Goal: Use online tool/utility: Utilize a website feature to perform a specific function

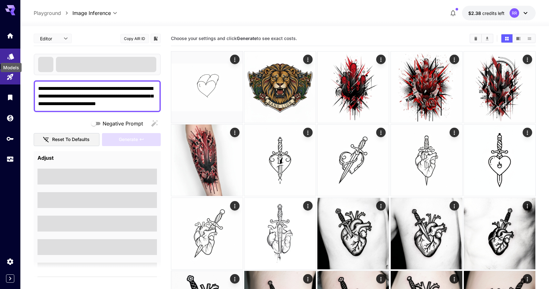
type textarea "**********"
click at [10, 57] on icon "Models" at bounding box center [11, 54] width 8 height 8
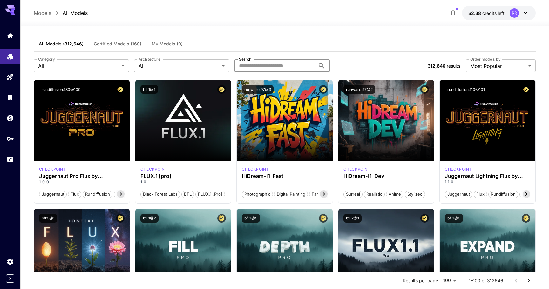
click at [247, 64] on input "Search" at bounding box center [274, 65] width 81 height 13
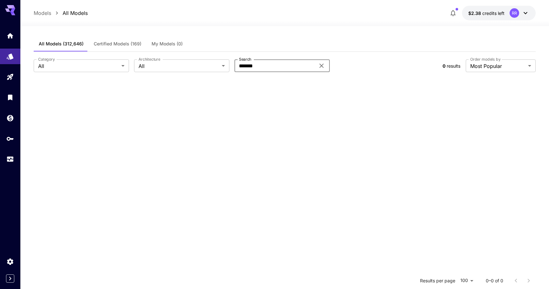
type input "*******"
click at [136, 46] on span "Certified Models (169)" at bounding box center [118, 44] width 48 height 6
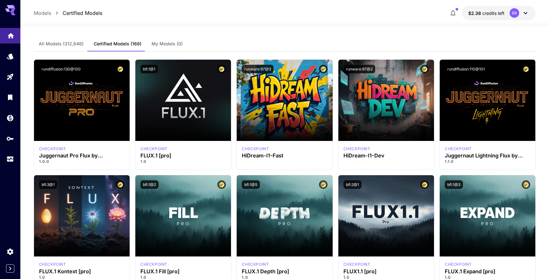
click at [15, 36] on link at bounding box center [10, 36] width 20 height 16
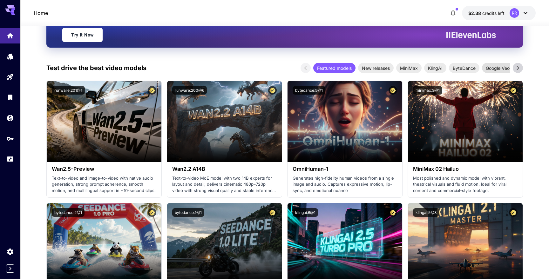
scroll to position [127, 0]
click at [519, 68] on icon at bounding box center [517, 68] width 3 height 4
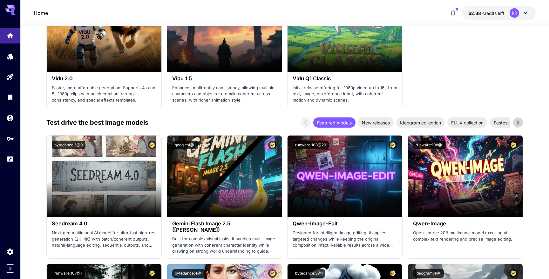
scroll to position [830, 0]
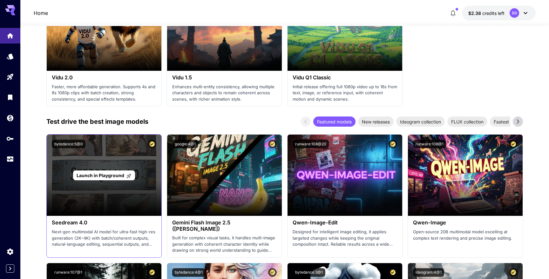
click at [126, 174] on icon at bounding box center [128, 175] width 5 height 5
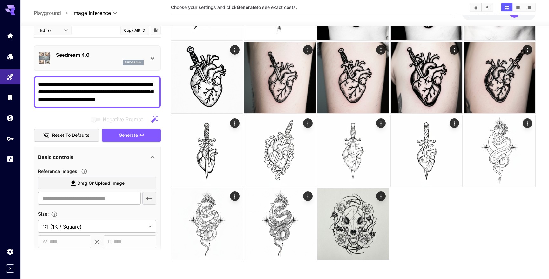
scroll to position [229, 0]
type input "**********"
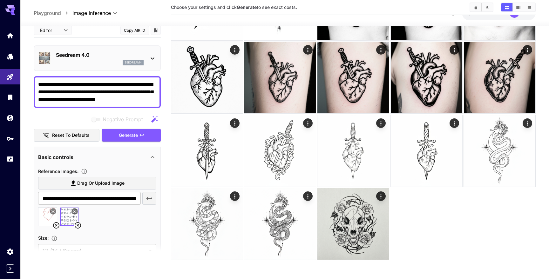
click at [143, 97] on textarea "**********" at bounding box center [97, 92] width 118 height 23
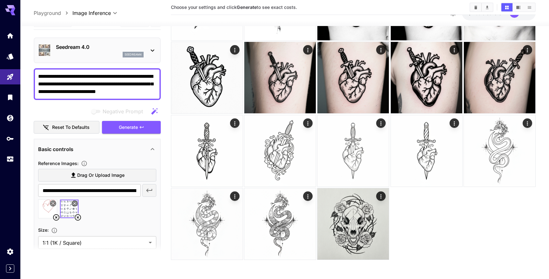
scroll to position [1, 0]
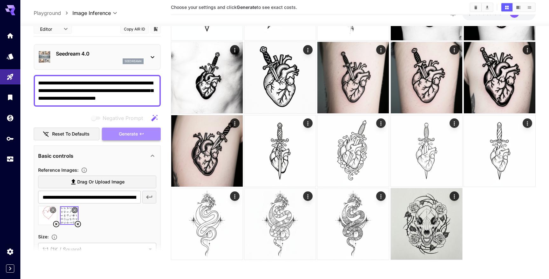
click at [133, 133] on span "Generate" at bounding box center [128, 134] width 19 height 8
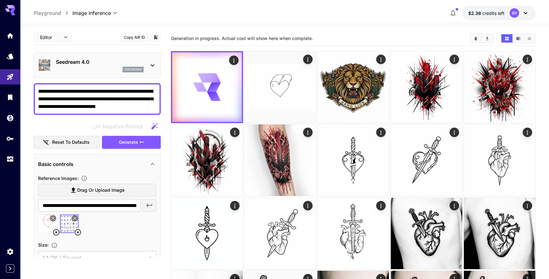
scroll to position [0, 0]
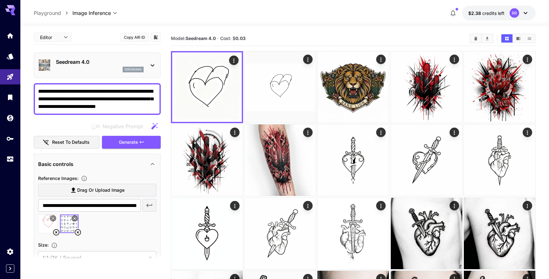
click at [153, 64] on icon at bounding box center [153, 66] width 8 height 8
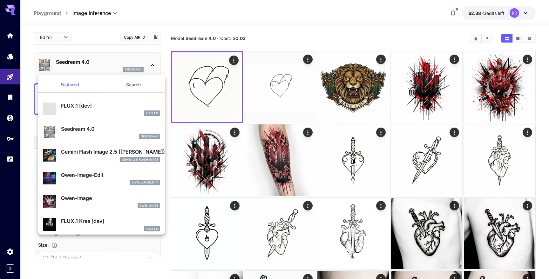
click at [99, 153] on p "Gemini Flash Image 2.5 ([PERSON_NAME])" at bounding box center [110, 152] width 99 height 8
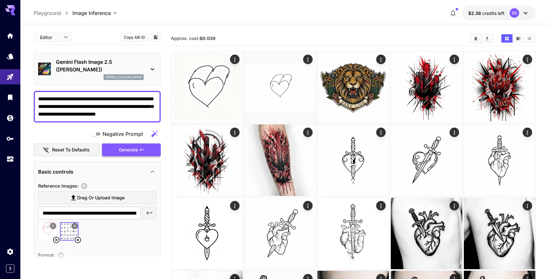
click at [141, 153] on button "Generate" at bounding box center [131, 149] width 58 height 13
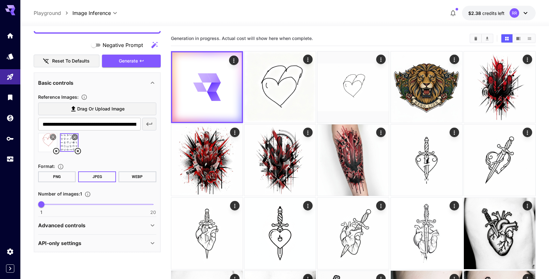
scroll to position [90, 0]
click at [154, 224] on icon at bounding box center [153, 226] width 8 height 8
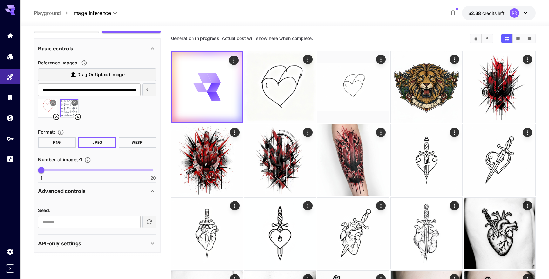
scroll to position [124, 0]
click at [155, 246] on icon at bounding box center [153, 244] width 8 height 8
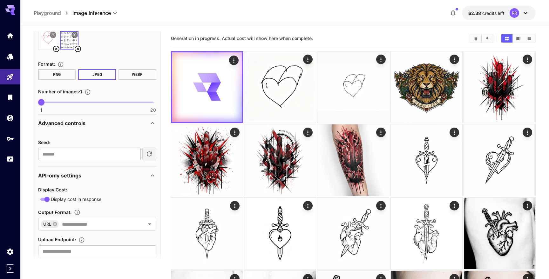
scroll to position [197, 0]
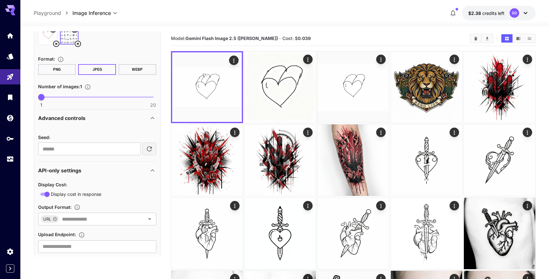
click at [70, 39] on img at bounding box center [69, 35] width 18 height 18
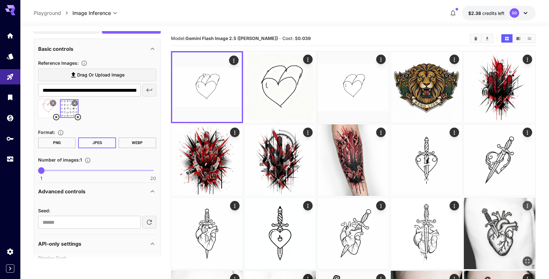
scroll to position [116, 0]
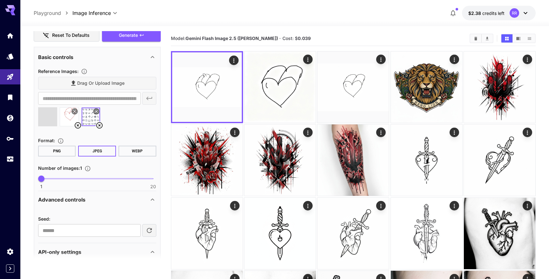
type input "**********"
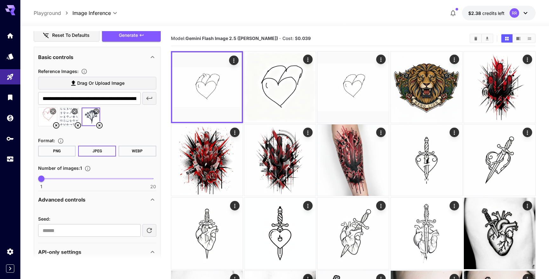
click at [78, 125] on icon at bounding box center [78, 125] width 6 height 6
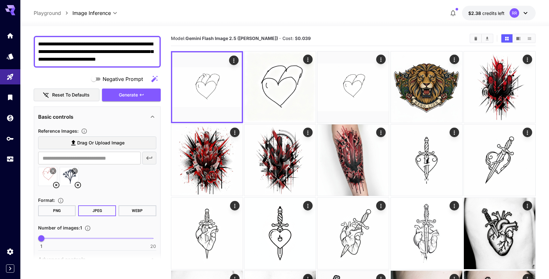
scroll to position [51, 0]
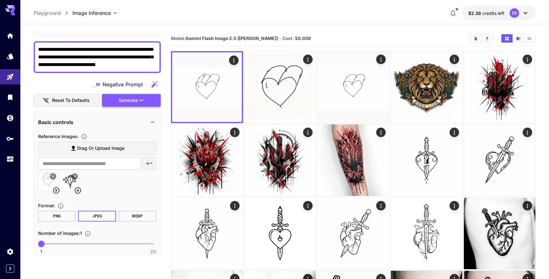
click at [140, 100] on icon "button" at bounding box center [141, 100] width 4 height 2
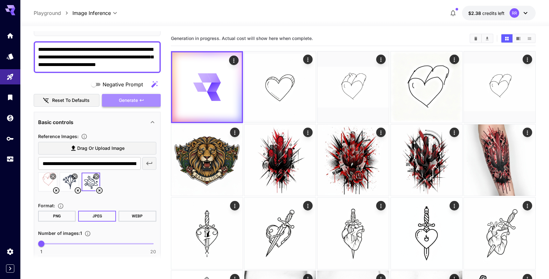
click at [133, 100] on span "Generate" at bounding box center [128, 101] width 19 height 8
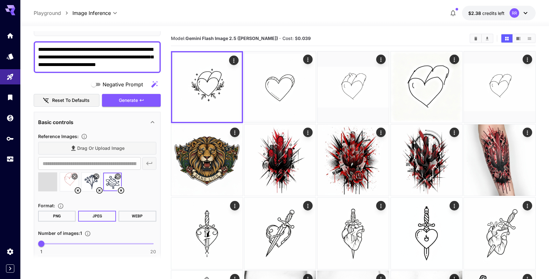
type input "**********"
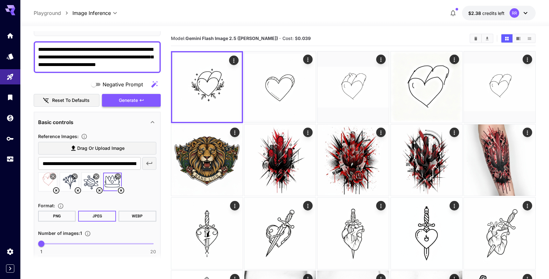
click at [134, 101] on span "Generate" at bounding box center [128, 101] width 19 height 8
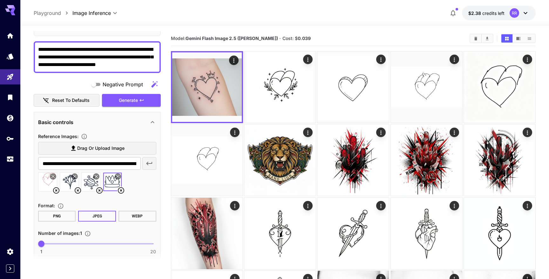
click at [121, 189] on icon at bounding box center [121, 191] width 8 height 8
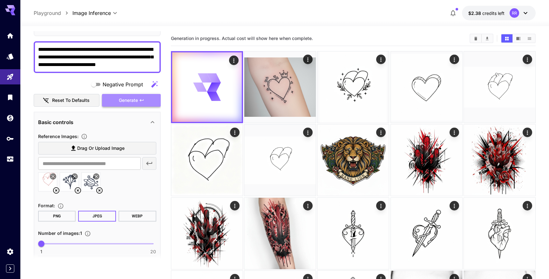
click at [130, 98] on span "Generate" at bounding box center [128, 101] width 19 height 8
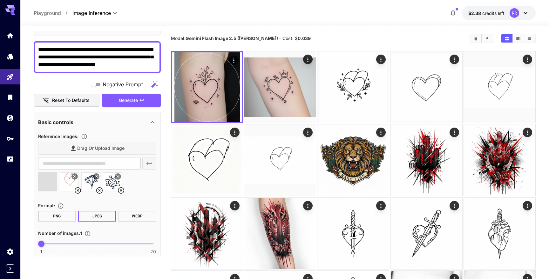
type input "**********"
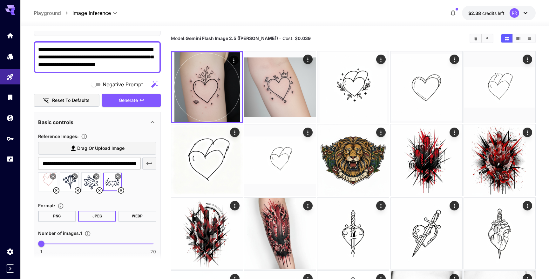
click at [119, 190] on icon at bounding box center [121, 191] width 8 height 8
click at [137, 102] on span "Generate" at bounding box center [128, 101] width 19 height 8
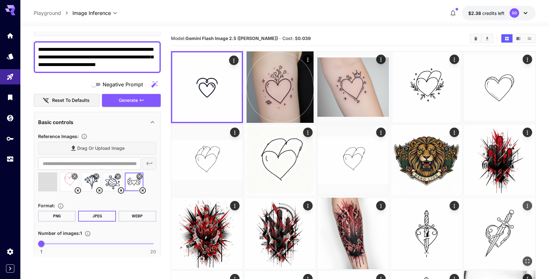
type input "**********"
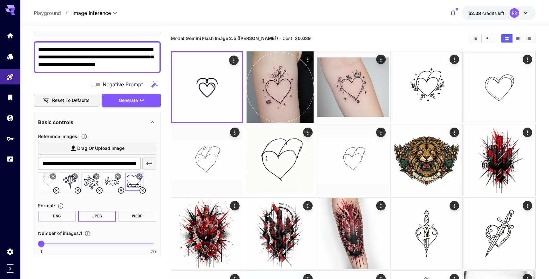
click at [143, 103] on button "Generate" at bounding box center [131, 100] width 58 height 13
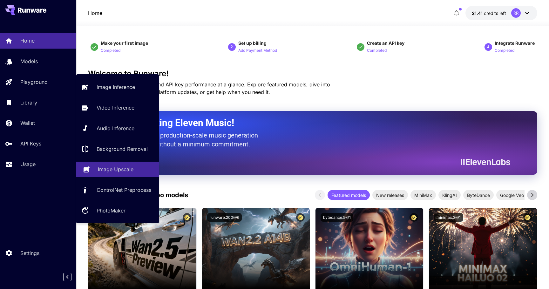
click at [113, 171] on p "Image Upscale" at bounding box center [116, 169] width 36 height 8
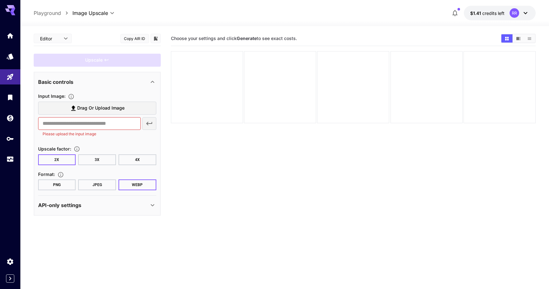
click at [142, 160] on button "4X" at bounding box center [137, 159] width 38 height 11
click at [93, 159] on button "3X" at bounding box center [97, 159] width 38 height 11
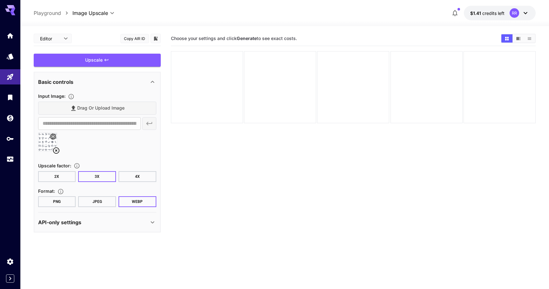
click at [87, 193] on div "Format :" at bounding box center [97, 191] width 118 height 8
click at [91, 196] on section "Format : PNG JPEG WEBP" at bounding box center [97, 197] width 118 height 20
click at [97, 199] on button "JPEG" at bounding box center [97, 201] width 38 height 11
click at [141, 206] on button "WEBP" at bounding box center [137, 201] width 38 height 11
click at [100, 62] on div "Upscale" at bounding box center [97, 60] width 127 height 13
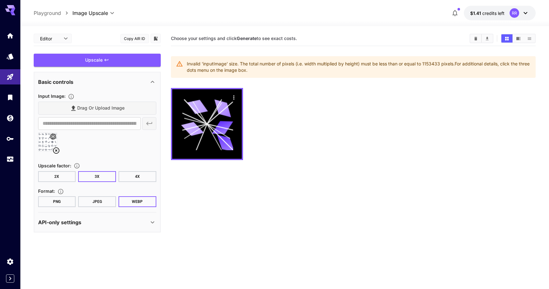
click at [59, 177] on button "2X" at bounding box center [57, 176] width 38 height 11
click at [116, 108] on div "Drag or upload image" at bounding box center [97, 108] width 118 height 13
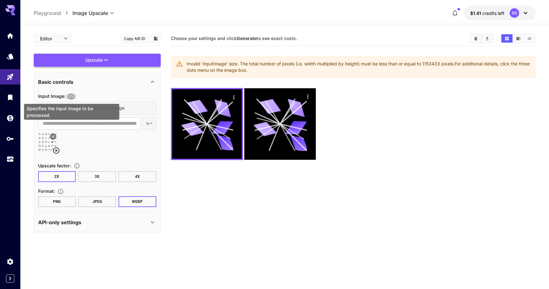
click at [73, 96] on icon "Specifies the input image to be processed." at bounding box center [71, 96] width 6 height 6
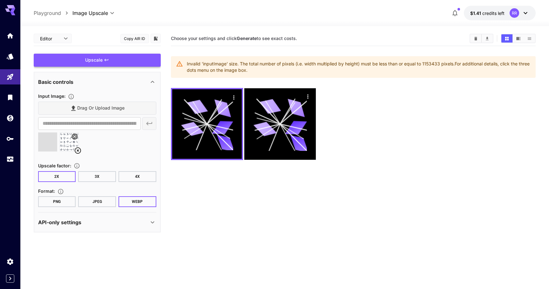
type input "**********"
click at [103, 62] on div "Upscale" at bounding box center [97, 60] width 127 height 13
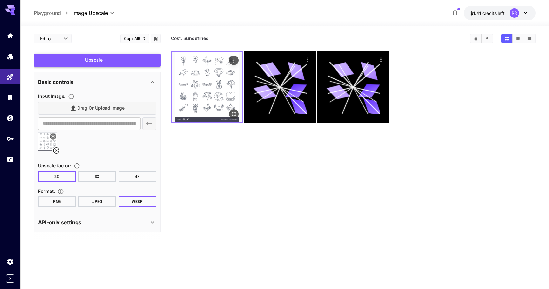
click at [226, 91] on img at bounding box center [207, 87] width 70 height 70
click at [235, 115] on icon "Open in fullscreen" at bounding box center [234, 114] width 4 height 4
click at [136, 178] on button "4X" at bounding box center [137, 176] width 38 height 11
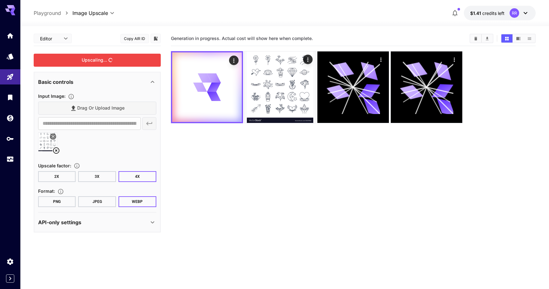
click at [110, 59] on div "Upscaling..." at bounding box center [97, 60] width 127 height 13
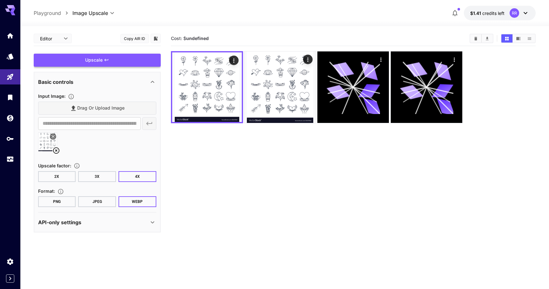
click at [226, 83] on img at bounding box center [207, 87] width 70 height 70
click at [234, 115] on icon "Open in fullscreen" at bounding box center [233, 114] width 6 height 6
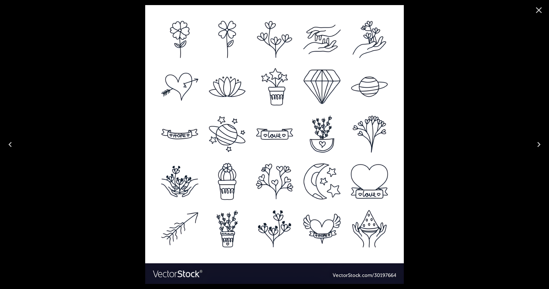
click at [537, 8] on icon "Close" at bounding box center [538, 10] width 10 height 10
